Goal: Information Seeking & Learning: Learn about a topic

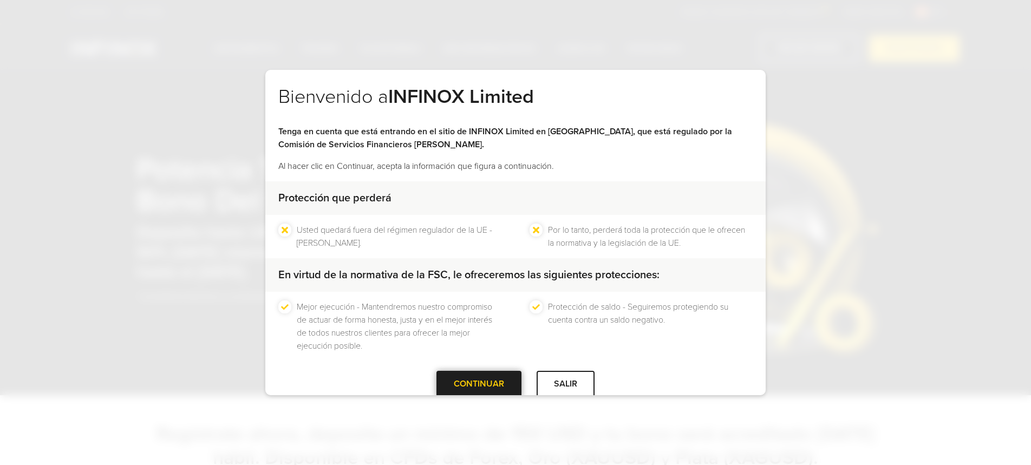
click at [479, 384] on div at bounding box center [479, 384] width 0 height 0
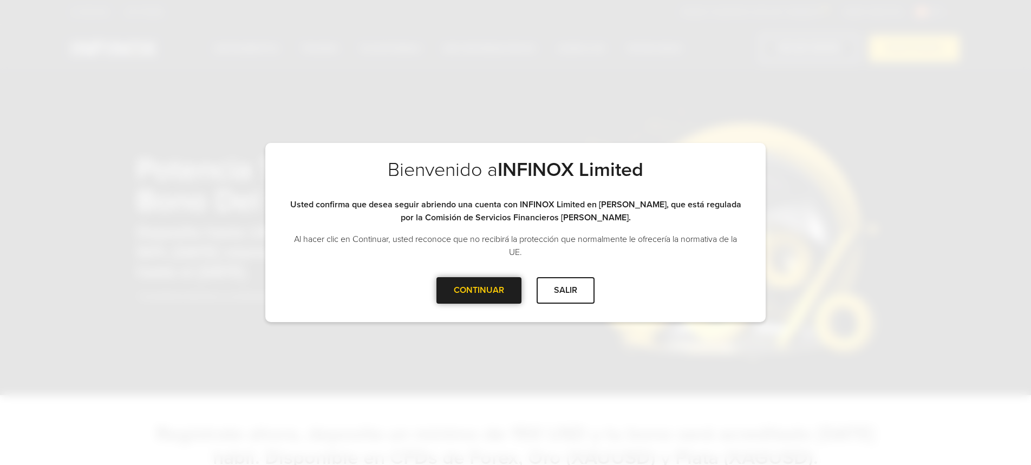
click at [479, 290] on div at bounding box center [479, 290] width 0 height 0
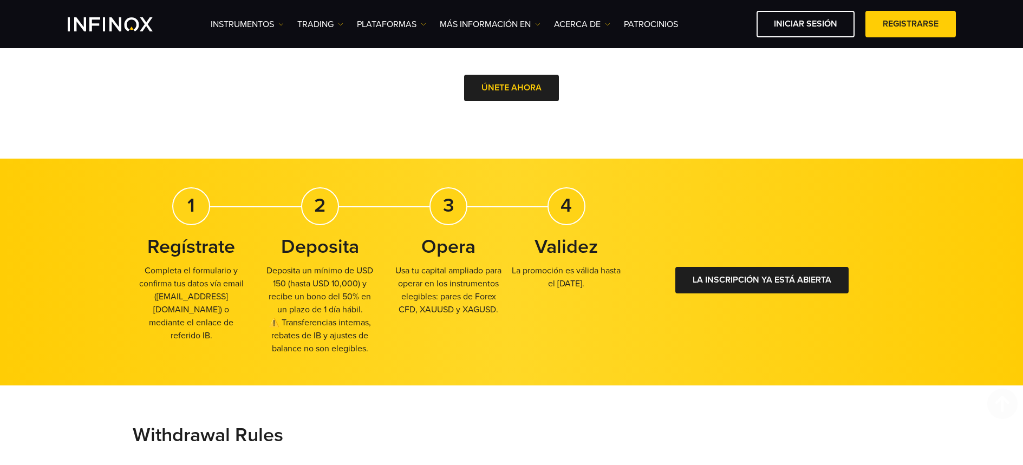
scroll to position [634, 0]
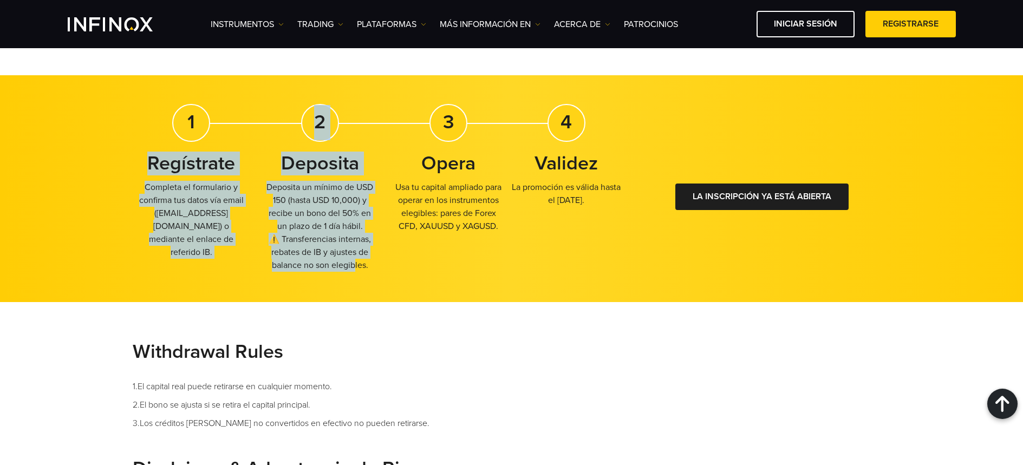
drag, startPoint x: 77, startPoint y: 146, endPoint x: 386, endPoint y: 257, distance: 328.1
click at [362, 262] on div "1 Regístrate Completa el formulario y confirma tus datos vía email ( [EMAIL_ADD…" at bounding box center [511, 188] width 1023 height 227
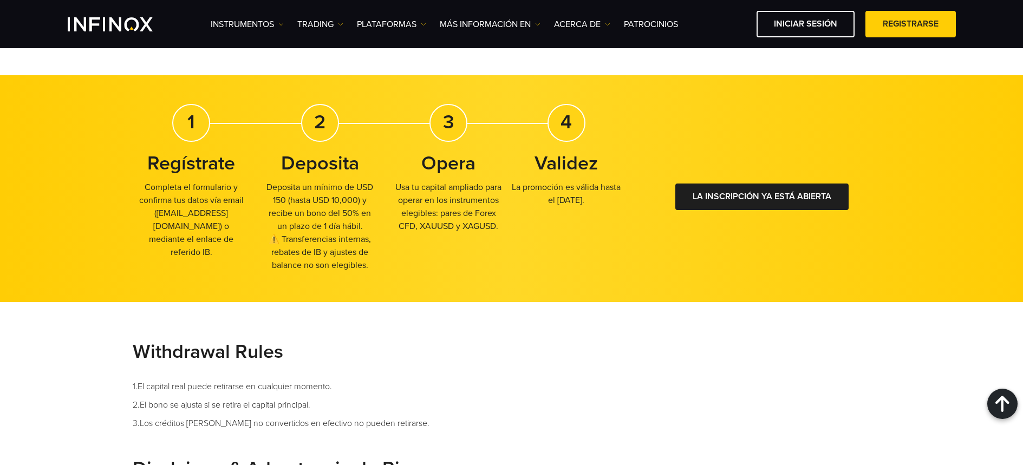
click at [402, 255] on div "1 Regístrate Completa el formulario y confirma tus datos vía email ( [EMAIL_ADD…" at bounding box center [379, 192] width 493 height 177
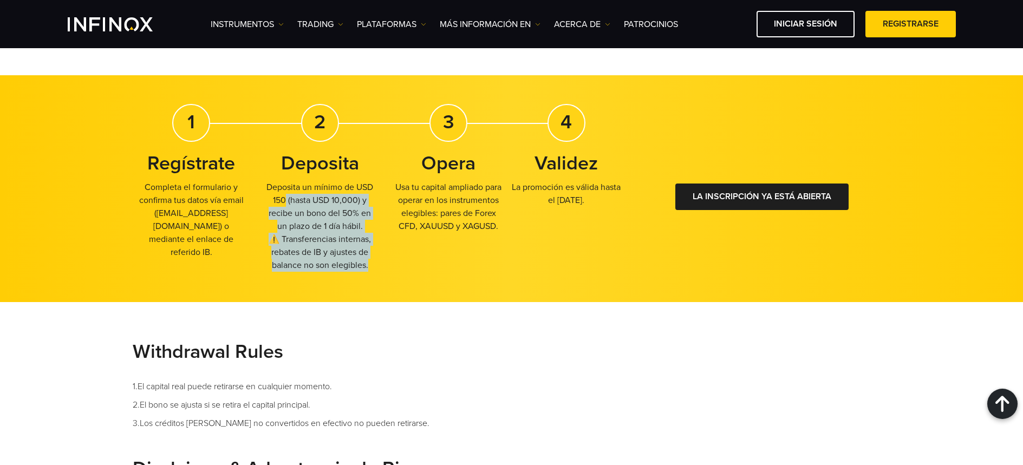
drag, startPoint x: 376, startPoint y: 262, endPoint x: 263, endPoint y: 184, distance: 137.8
click at [263, 184] on div "1 Regístrate Completa el formulario y confirma tus datos vía email ( [EMAIL_ADD…" at bounding box center [379, 192] width 493 height 177
drag, startPoint x: 358, startPoint y: 252, endPoint x: 294, endPoint y: 222, distance: 71.0
click at [358, 252] on p "Deposita un mínimo de USD 150 (hasta USD 10,000) y recibe un bono del 50% en un…" at bounding box center [320, 226] width 118 height 91
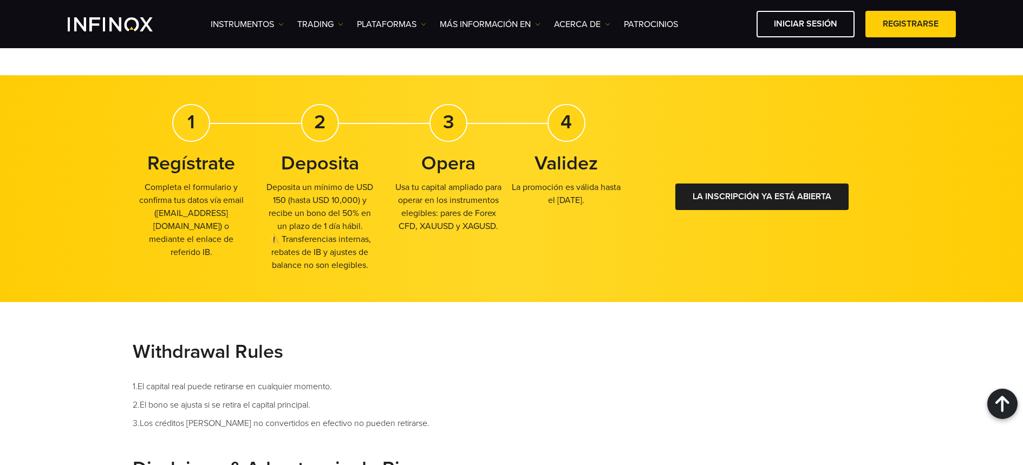
drag, startPoint x: 276, startPoint y: 208, endPoint x: 368, endPoint y: 231, distance: 94.9
click at [367, 228] on p "Deposita un mínimo de USD 150 (hasta USD 10,000) y recibe un bono del 50% en un…" at bounding box center [320, 226] width 118 height 91
drag, startPoint x: 366, startPoint y: 254, endPoint x: 348, endPoint y: 256, distance: 18.0
click at [366, 254] on p "Deposita un mínimo de USD 150 (hasta USD 10,000) y recibe un bono del 50% en un…" at bounding box center [320, 226] width 118 height 91
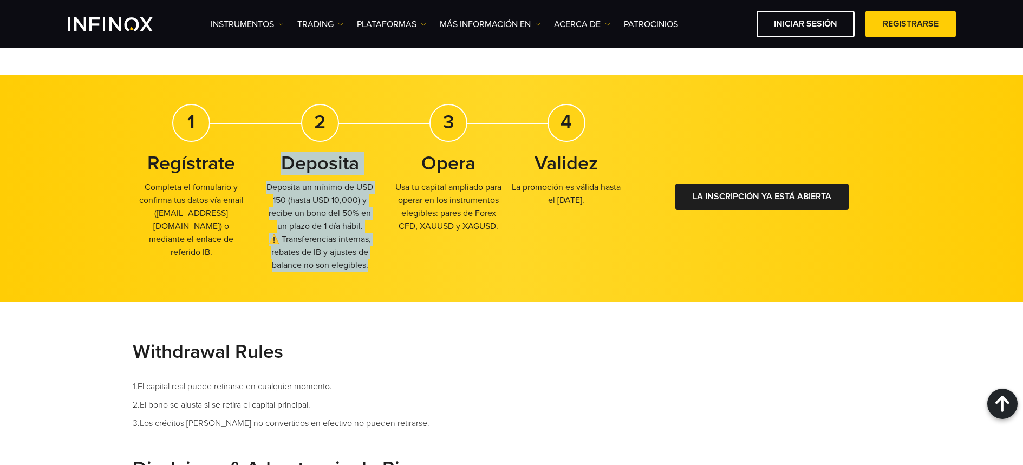
drag, startPoint x: 386, startPoint y: 265, endPoint x: 280, endPoint y: 160, distance: 149.8
click at [280, 160] on div "1 Regístrate Completa el formulario y confirma tus datos vía email ( [EMAIL_ADD…" at bounding box center [379, 192] width 493 height 177
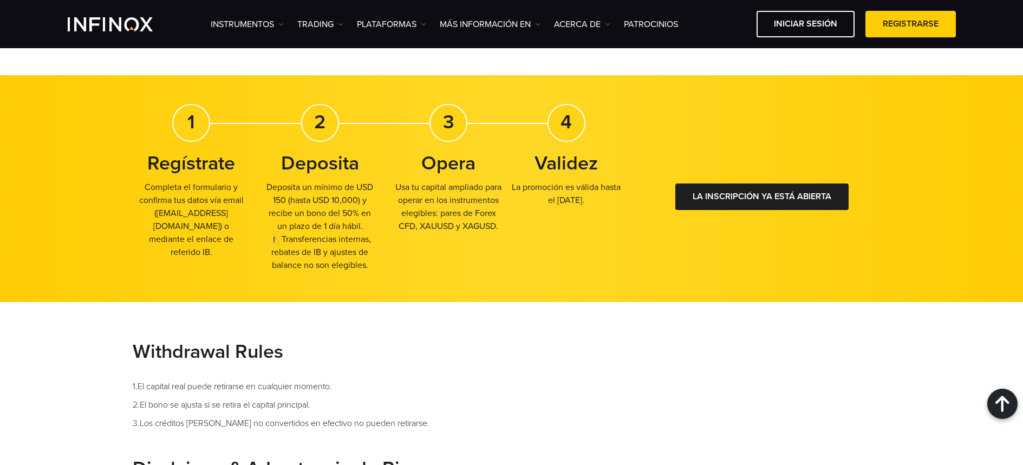
click at [472, 250] on div "1 Regístrate Completa el formulario y confirma tus datos vía email ( [EMAIL_ADD…" at bounding box center [379, 192] width 493 height 177
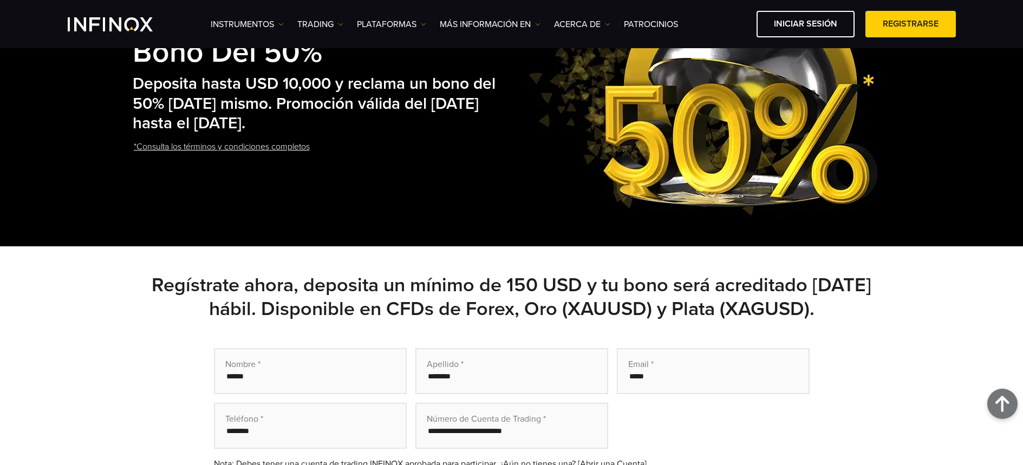
scroll to position [0, 0]
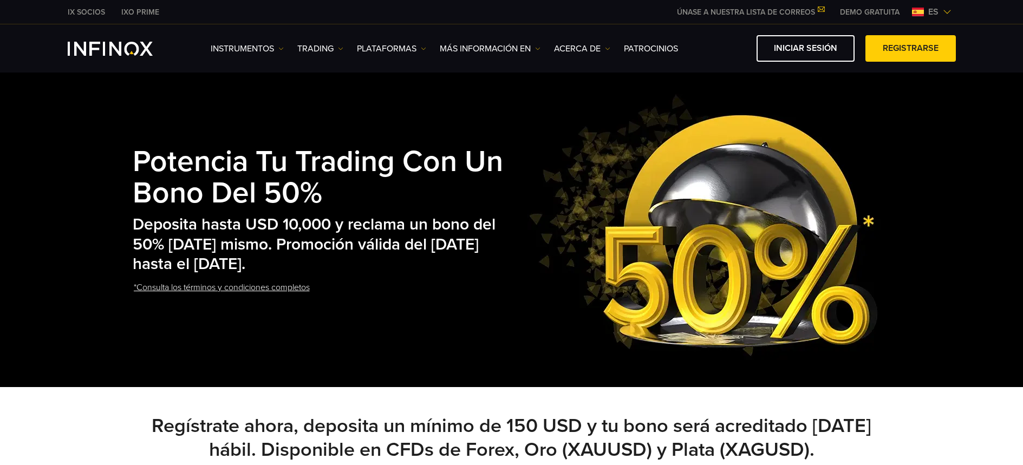
click at [292, 283] on link "*Consulta los términos y condiciones completos" at bounding box center [222, 288] width 178 height 27
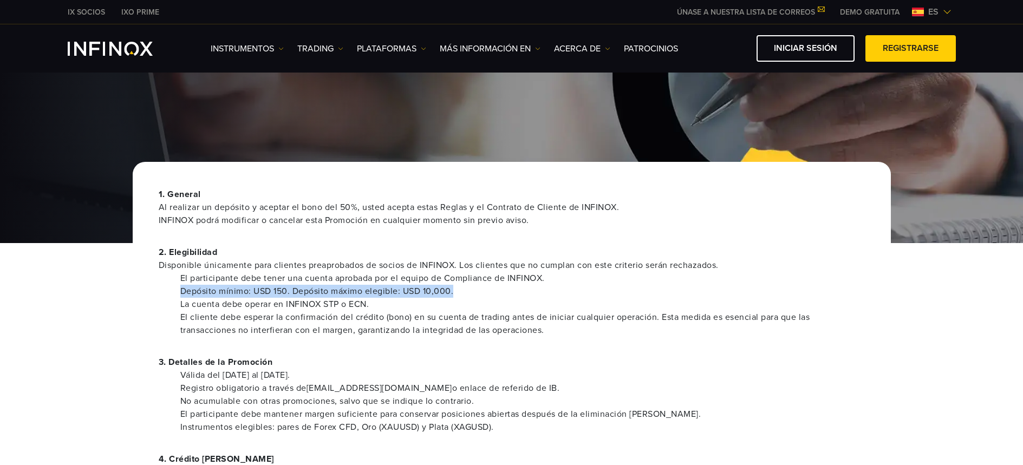
drag, startPoint x: 171, startPoint y: 297, endPoint x: 472, endPoint y: 288, distance: 301.3
click at [472, 288] on ul "El participante debe tener una cuenta aprobada por el equipo de Compliance de I…" at bounding box center [512, 304] width 706 height 65
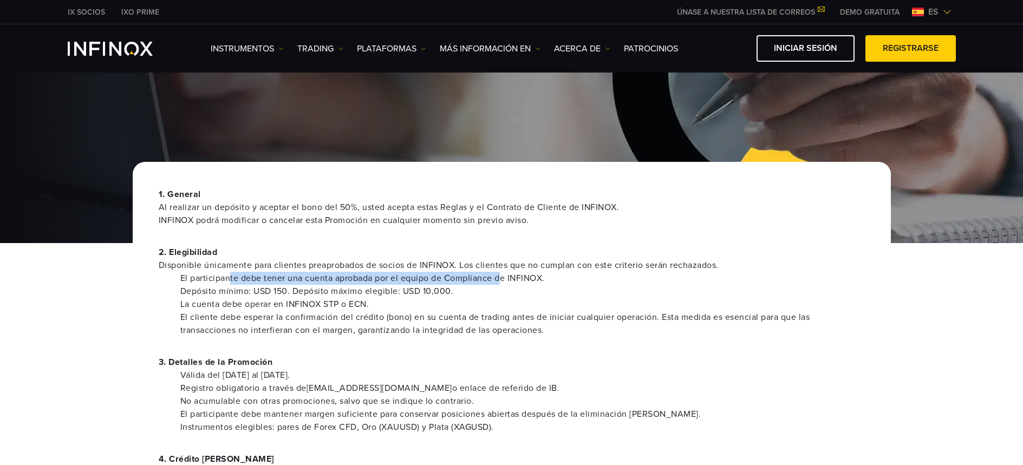
drag, startPoint x: 231, startPoint y: 280, endPoint x: 502, endPoint y: 282, distance: 270.9
click at [502, 282] on li "El participante debe tener una cuenta aprobada por el equipo de Compliance de I…" at bounding box center [522, 278] width 685 height 13
drag, startPoint x: 405, startPoint y: 316, endPoint x: 284, endPoint y: 316, distance: 120.3
click at [405, 316] on li "El cliente debe esperar la confirmación del crédito (bono) en su cuenta de trad…" at bounding box center [522, 324] width 685 height 26
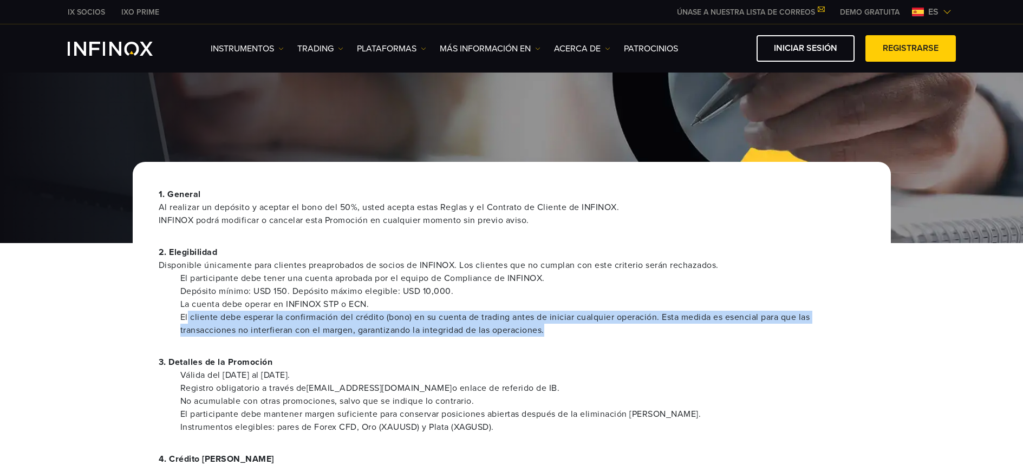
drag, startPoint x: 196, startPoint y: 320, endPoint x: 553, endPoint y: 329, distance: 357.7
click at [553, 329] on li "El cliente debe esperar la confirmación del crédito (bono) en su cuenta de trad…" at bounding box center [522, 324] width 685 height 26
click at [661, 328] on li "El cliente debe esperar la confirmación del crédito (bono) en su cuenta de trad…" at bounding box center [522, 324] width 685 height 26
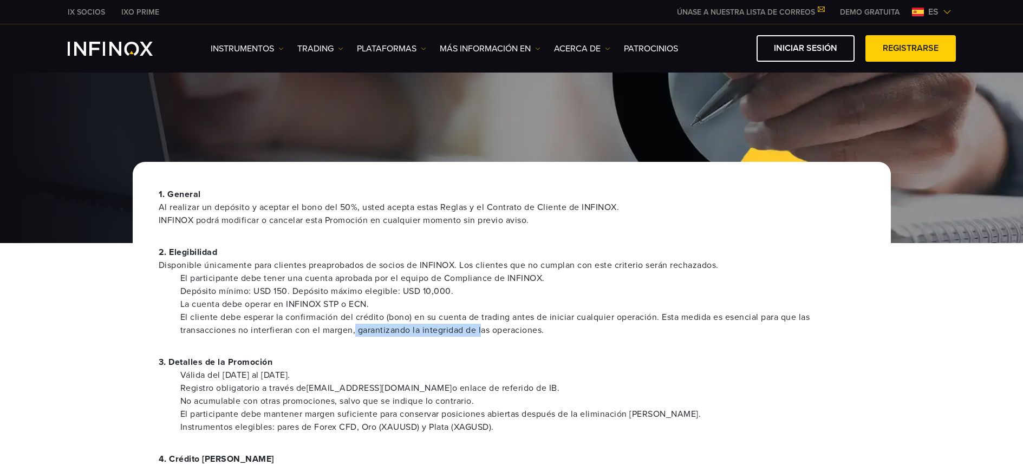
drag, startPoint x: 392, startPoint y: 332, endPoint x: 492, endPoint y: 332, distance: 100.2
click at [492, 332] on li "El cliente debe esperar la confirmación del crédito (bono) en su cuenta de trad…" at bounding box center [522, 324] width 685 height 26
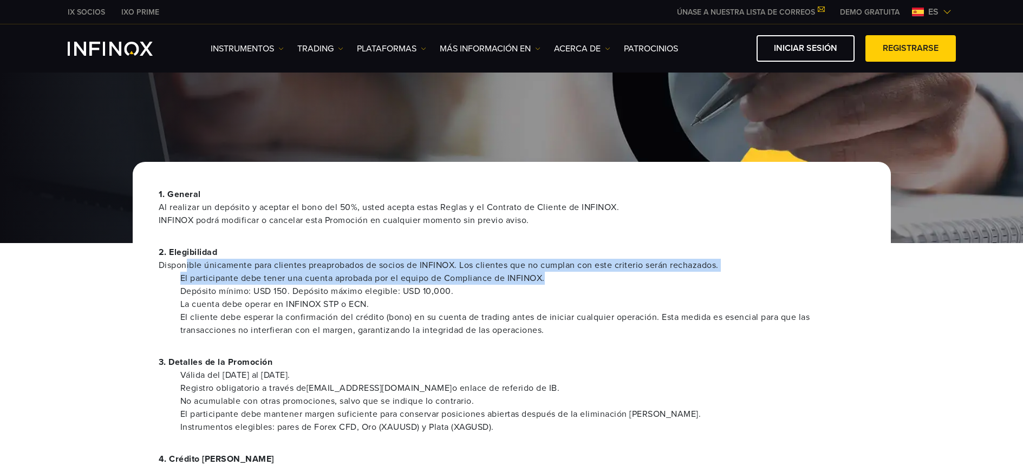
drag, startPoint x: 185, startPoint y: 265, endPoint x: 575, endPoint y: 277, distance: 389.7
click at [573, 277] on div "2. Elegibilidad Disponible únicamente para clientes preaprobados de socios de I…" at bounding box center [512, 291] width 706 height 91
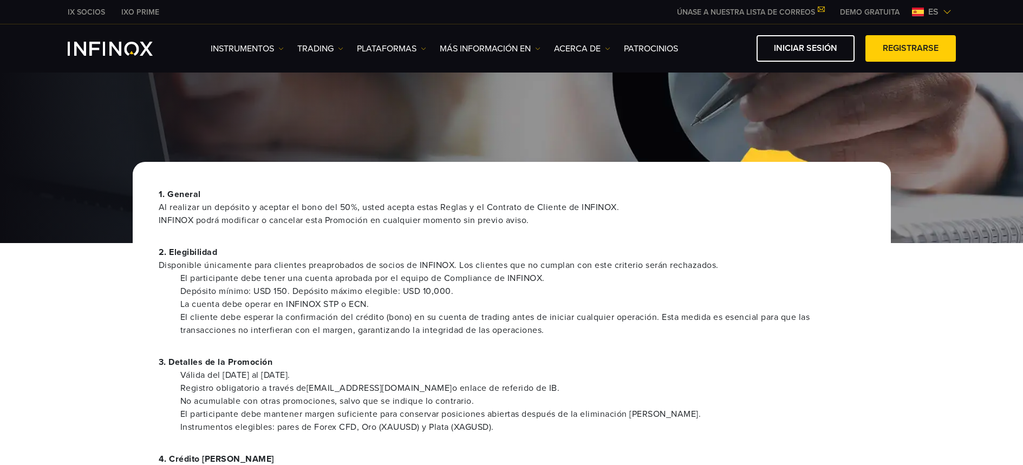
click at [446, 324] on li "El cliente debe esperar la confirmación del crédito (bono) en su cuenta de trad…" at bounding box center [522, 324] width 685 height 26
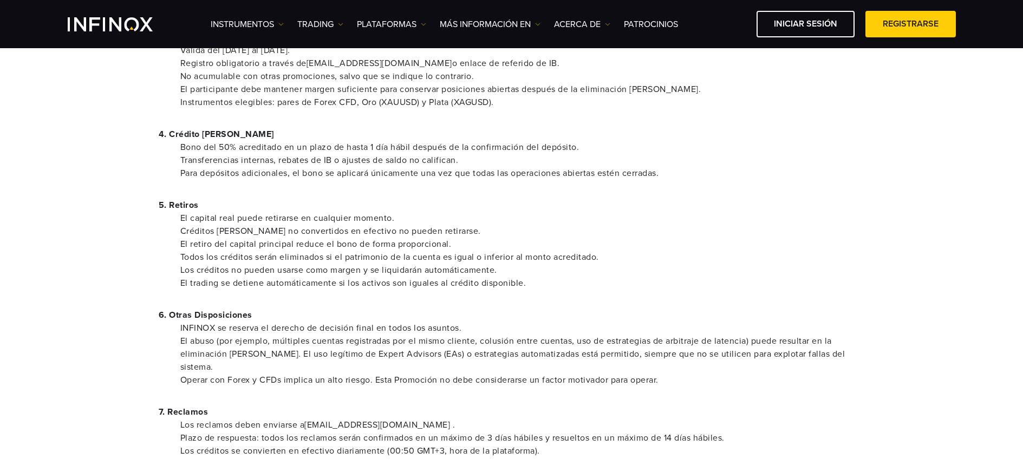
scroll to position [322, 0]
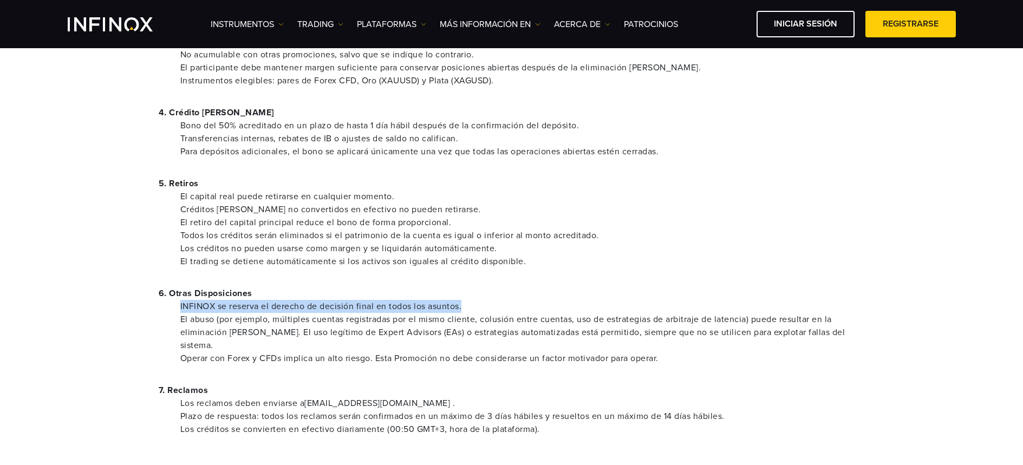
drag, startPoint x: 179, startPoint y: 307, endPoint x: 470, endPoint y: 307, distance: 290.9
click at [470, 307] on ul "INFINOX se reserva el derecho de decisión final en todos los asuntos. El abuso …" at bounding box center [512, 332] width 706 height 65
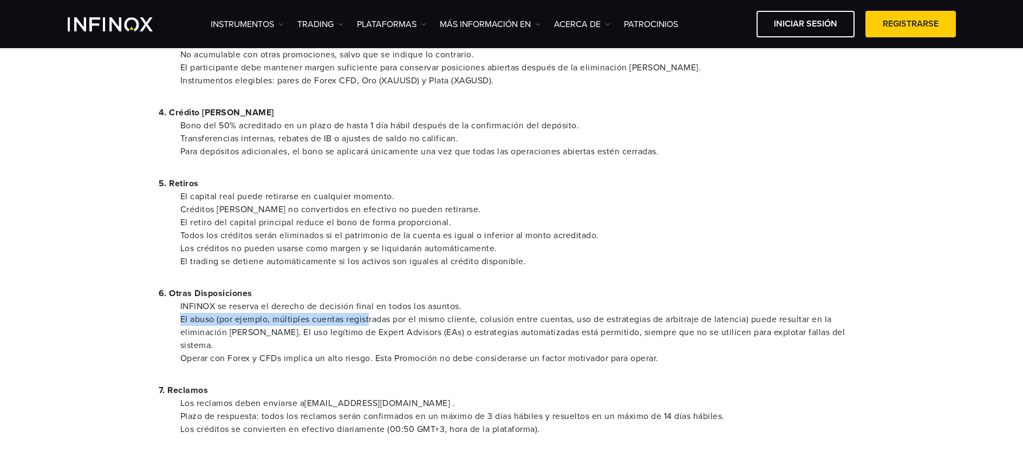
drag, startPoint x: 168, startPoint y: 317, endPoint x: 369, endPoint y: 315, distance: 200.4
click at [369, 315] on ul "INFINOX se reserva el derecho de decisión final en todos los asuntos. El abuso …" at bounding box center [512, 332] width 706 height 65
